Goal: Information Seeking & Learning: Learn about a topic

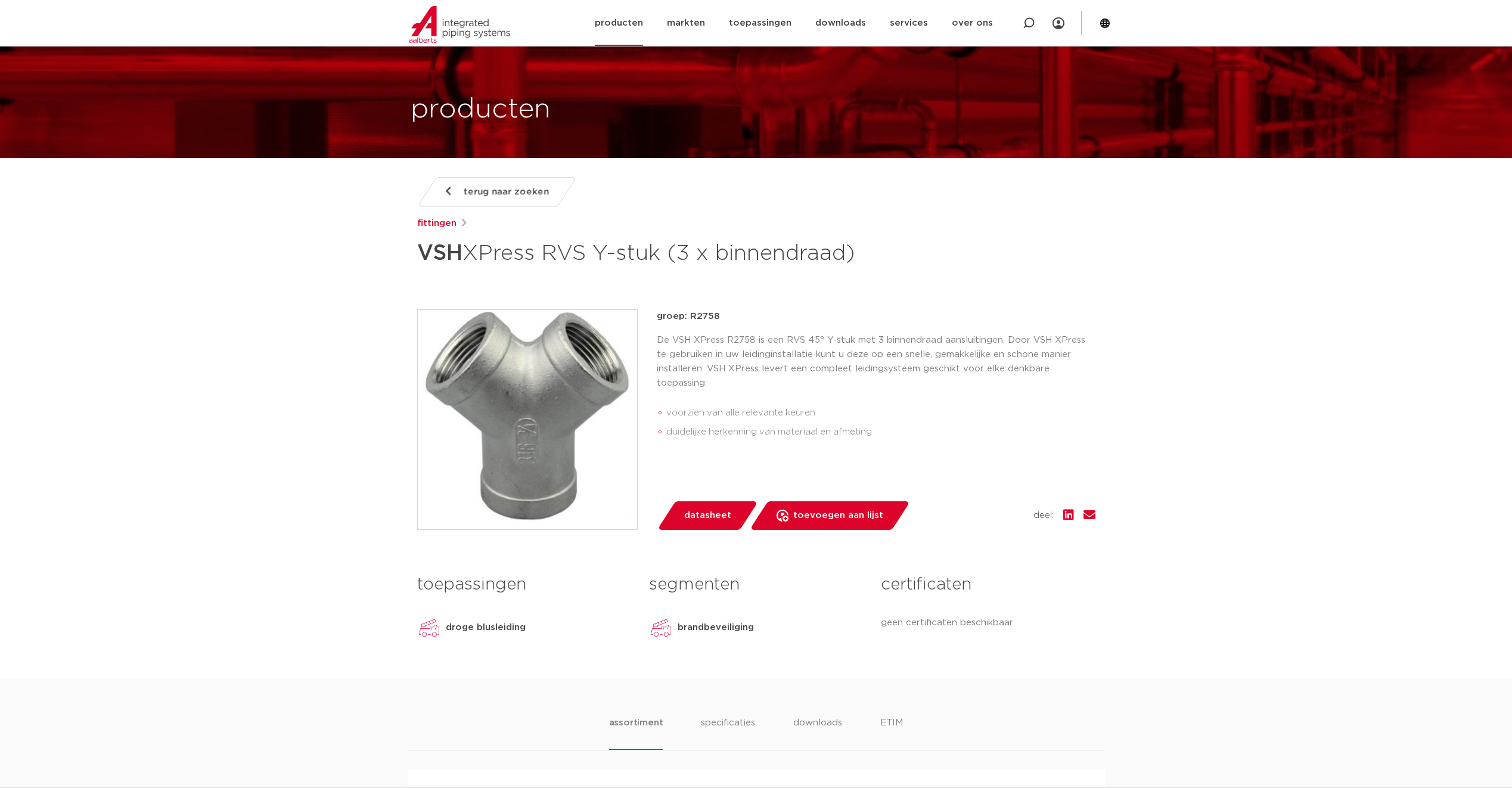
scroll to position [60, 0]
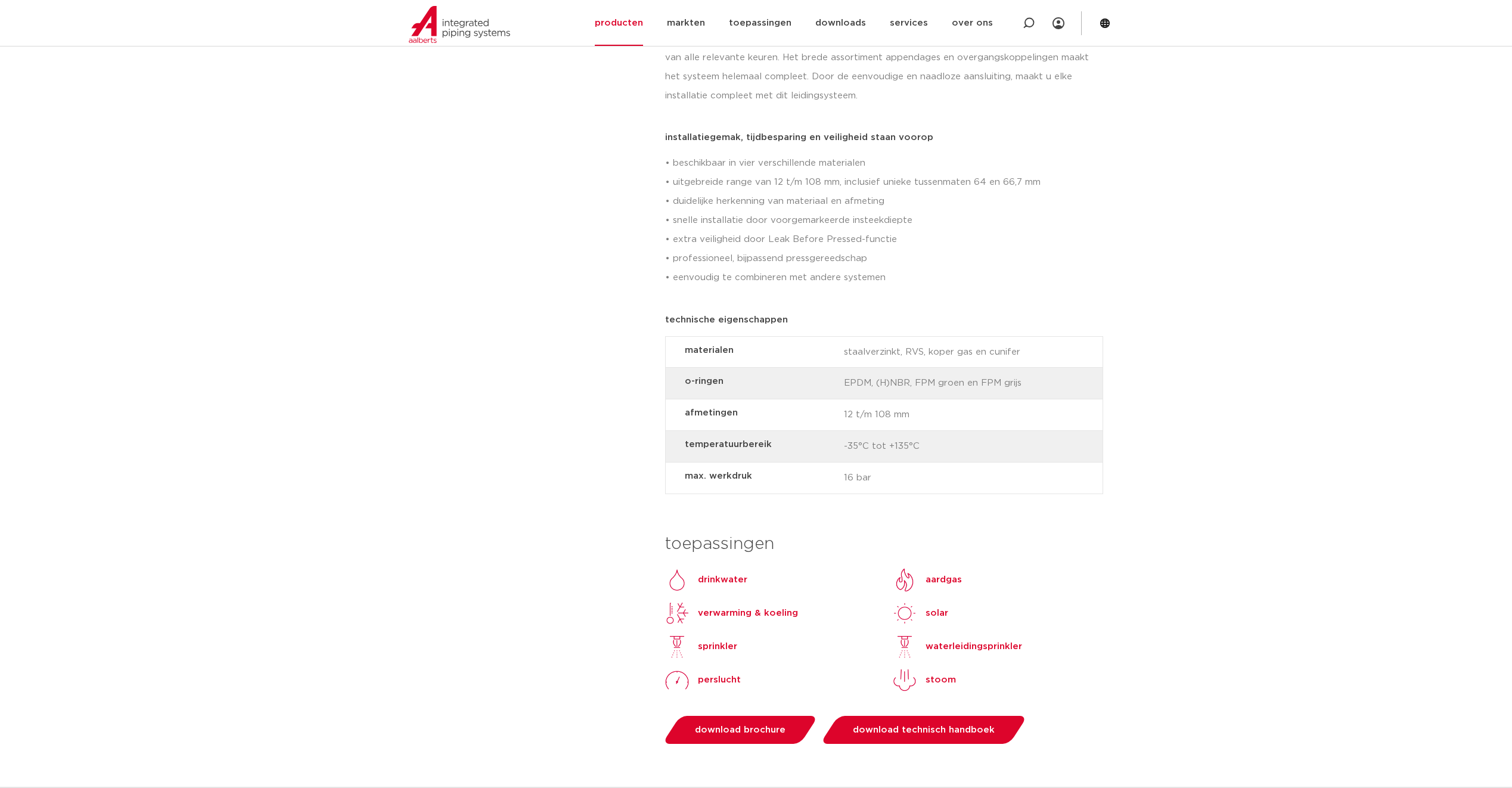
scroll to position [656, 0]
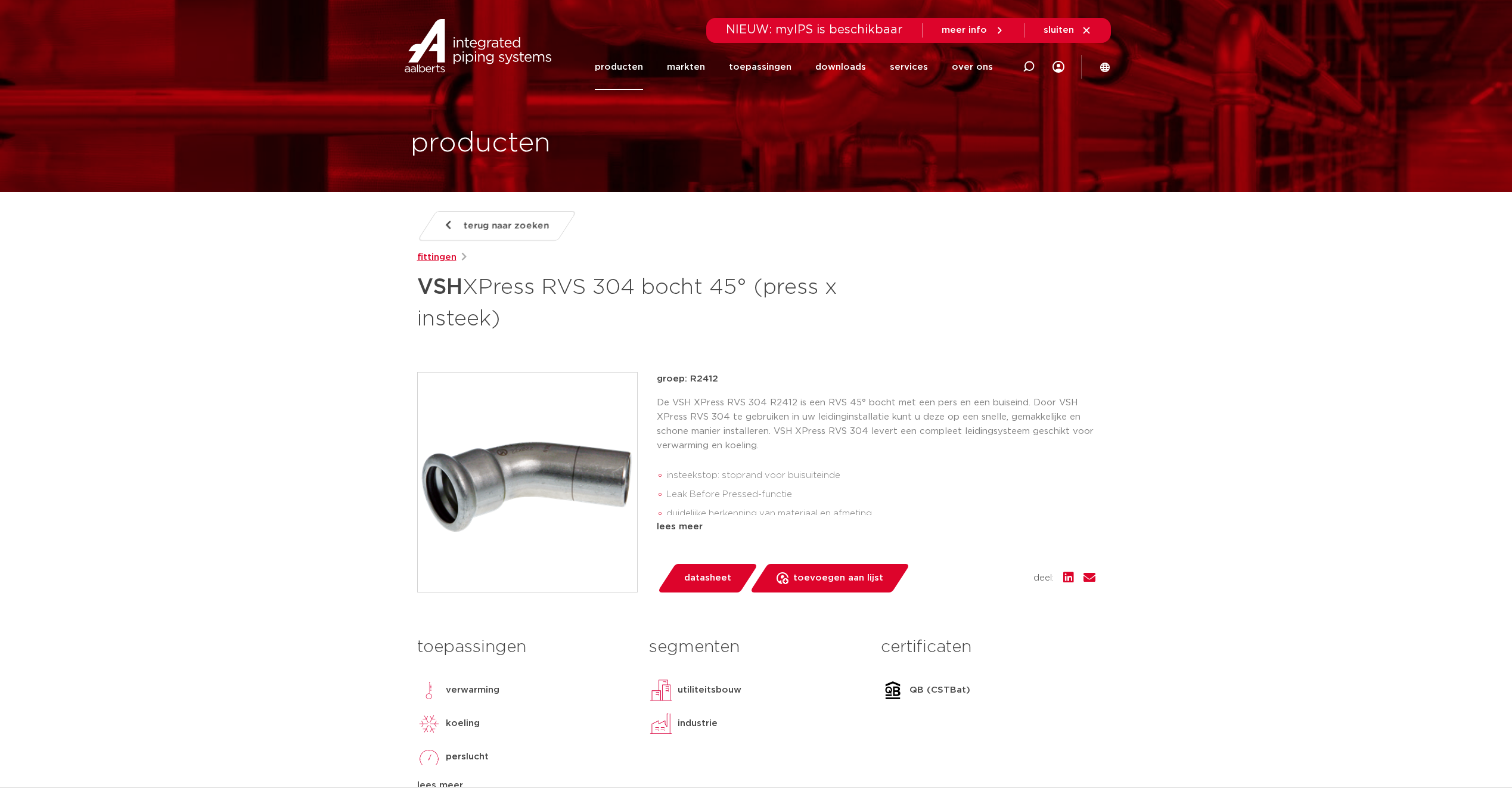
click at [443, 256] on link "fittingen" at bounding box center [437, 257] width 39 height 14
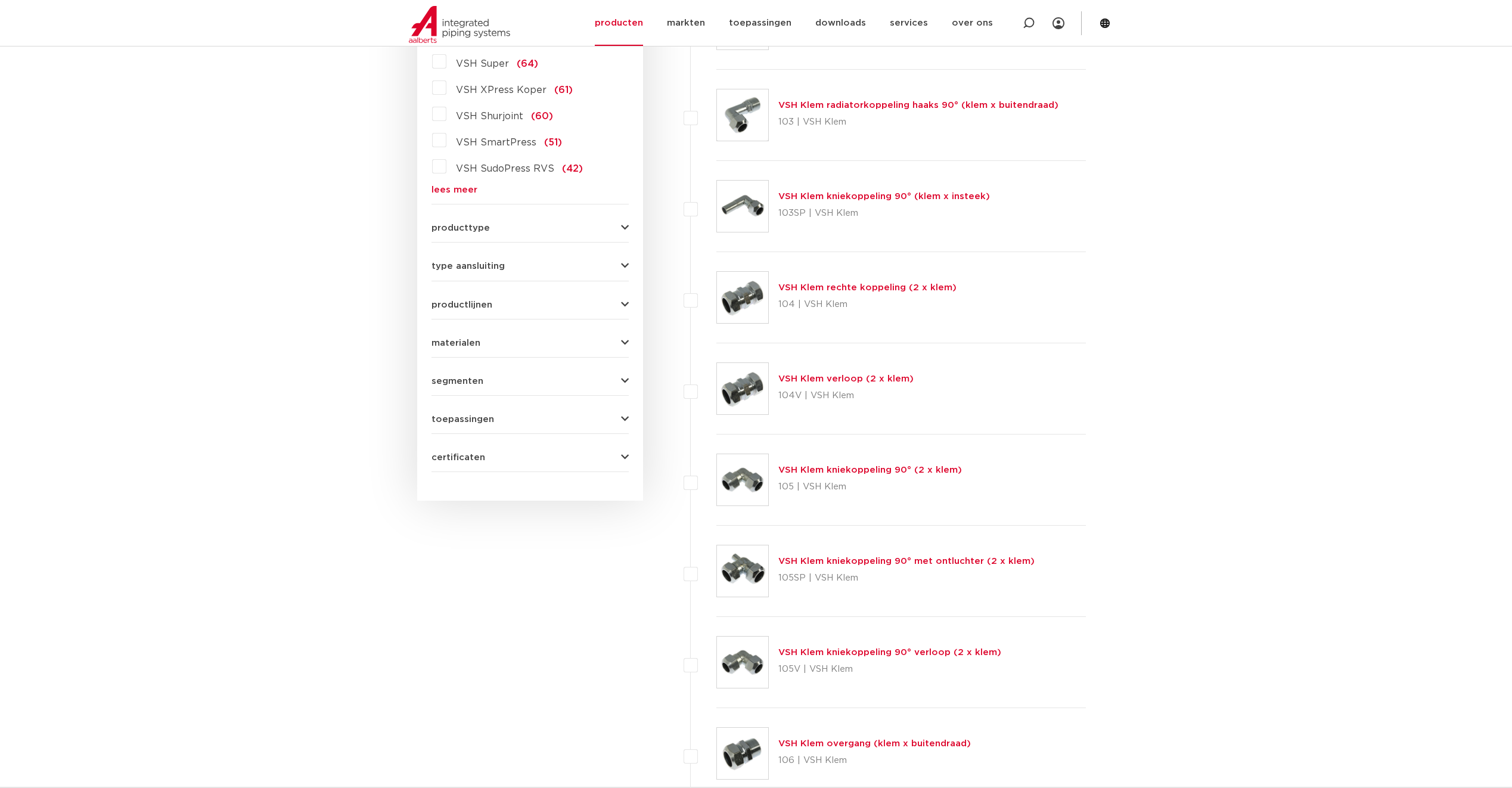
scroll to position [311, 0]
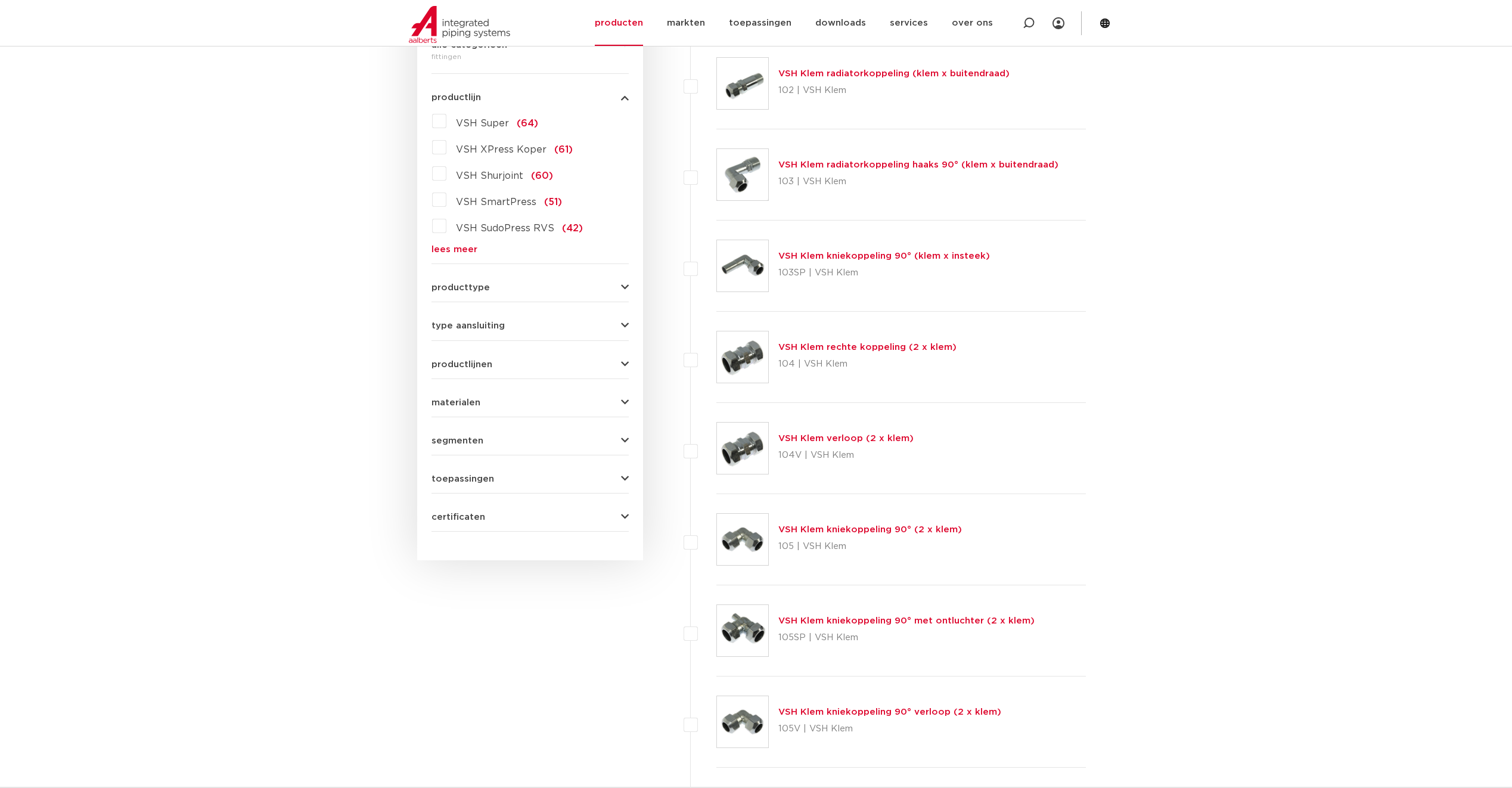
click at [540, 282] on div "producttype demontabel (179) meerdelig (62) accessoires (fittings) (49) voordee…" at bounding box center [530, 283] width 197 height 18
click at [602, 289] on button "producttype" at bounding box center [530, 288] width 197 height 9
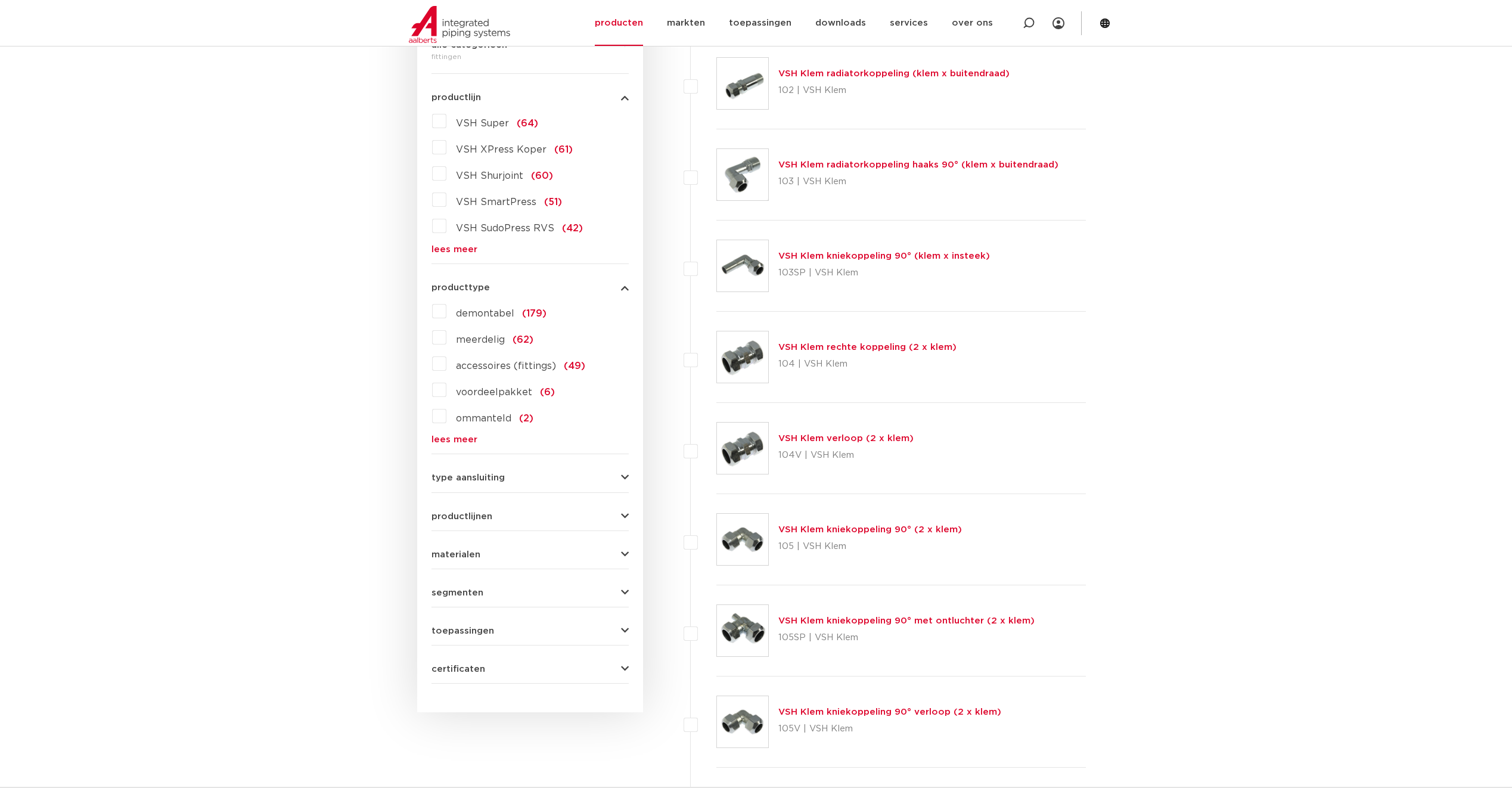
click at [474, 435] on link "lees meer" at bounding box center [530, 439] width 197 height 9
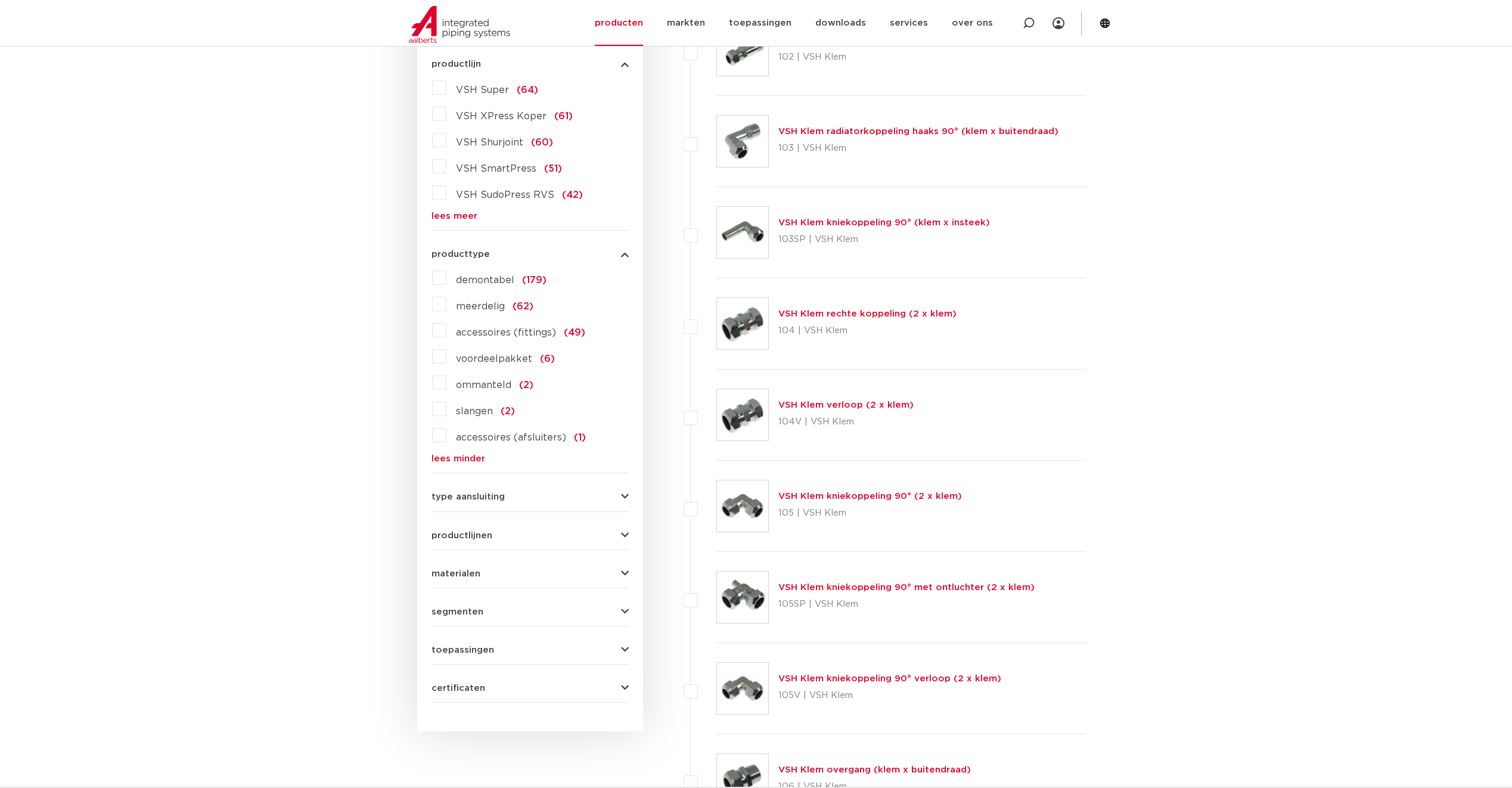
scroll to position [371, 0]
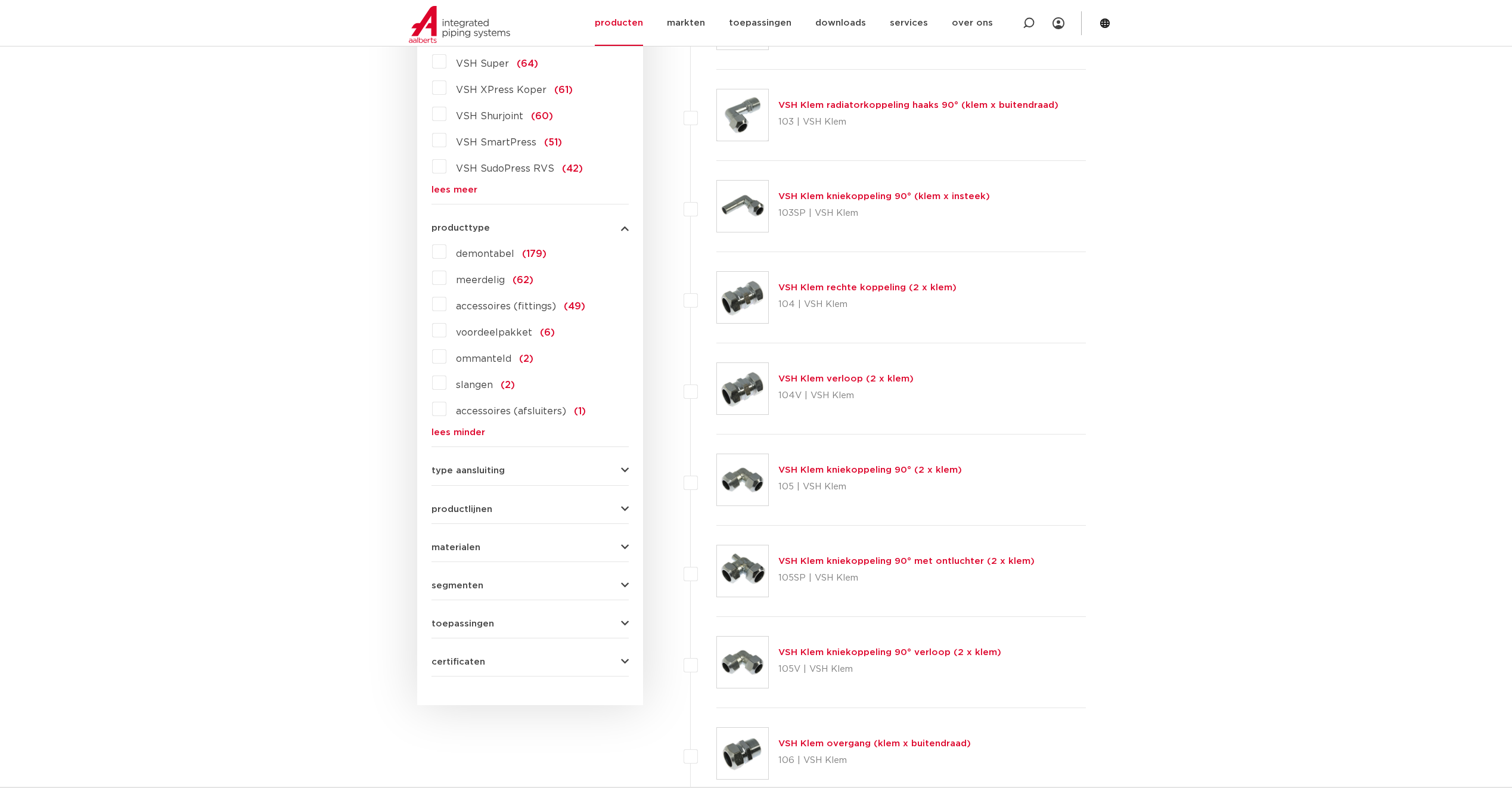
click at [552, 473] on button "type aansluiting" at bounding box center [530, 470] width 197 height 9
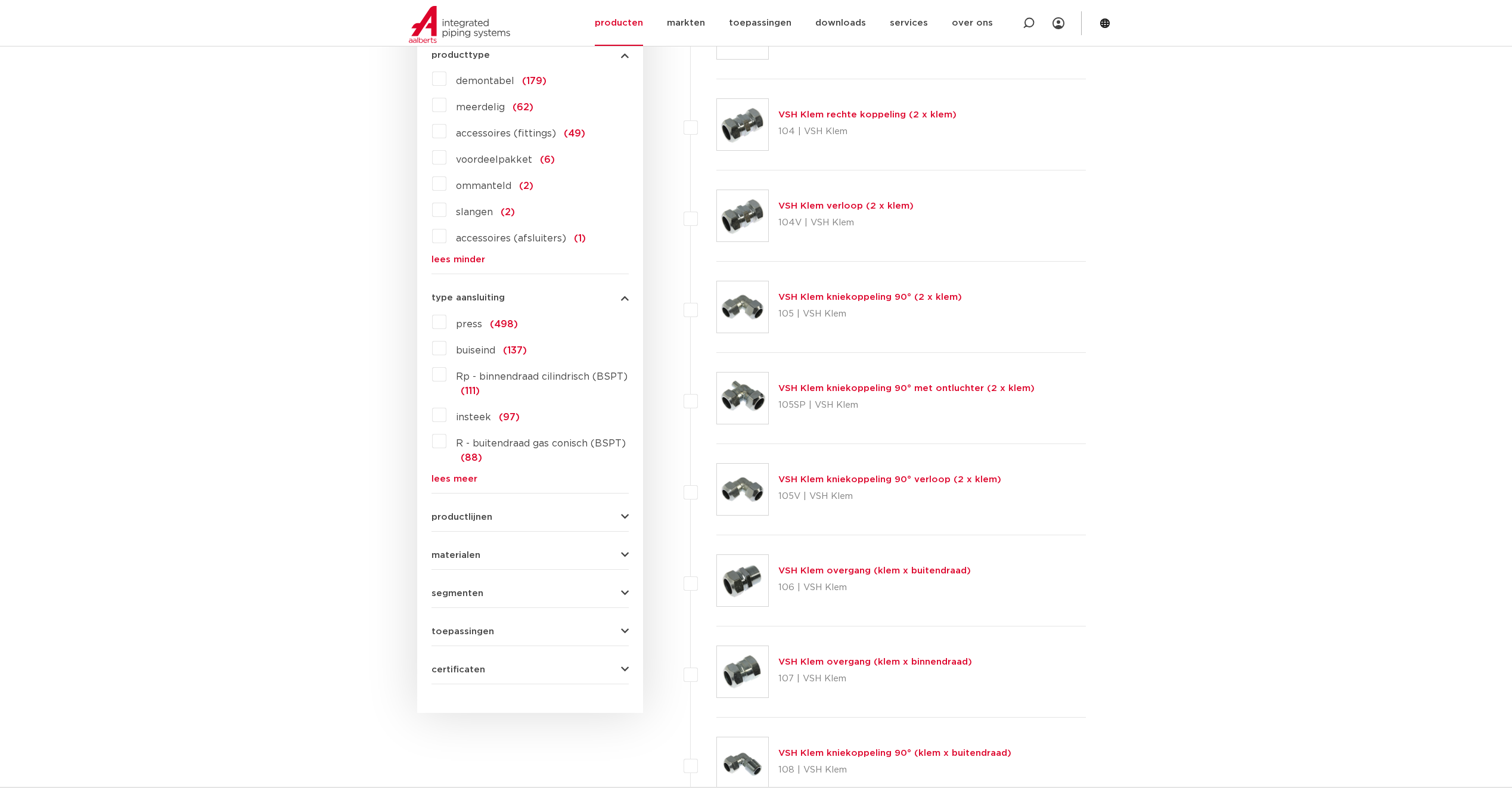
scroll to position [609, 0]
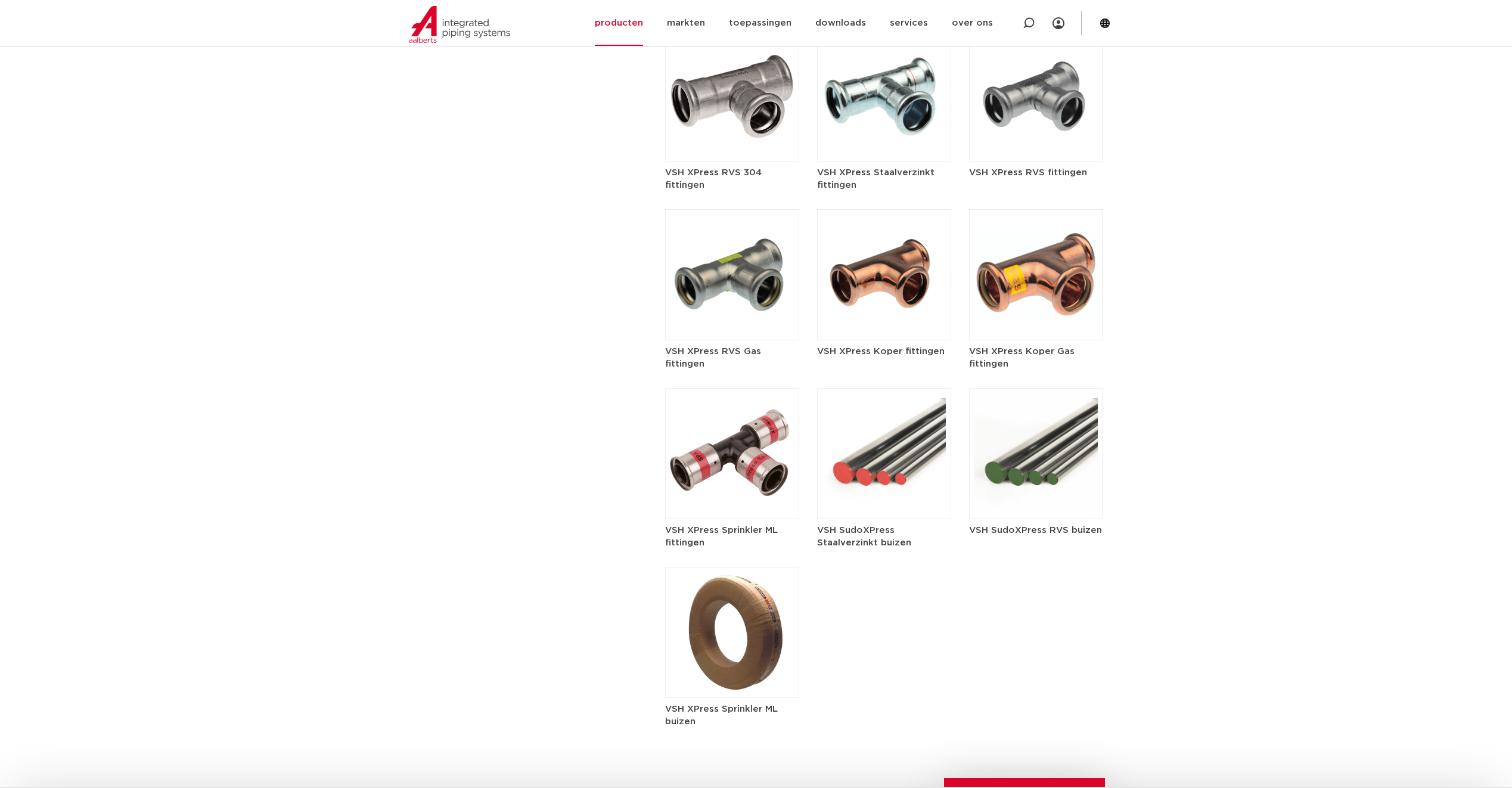
scroll to position [1789, 0]
